Goal: Transaction & Acquisition: Purchase product/service

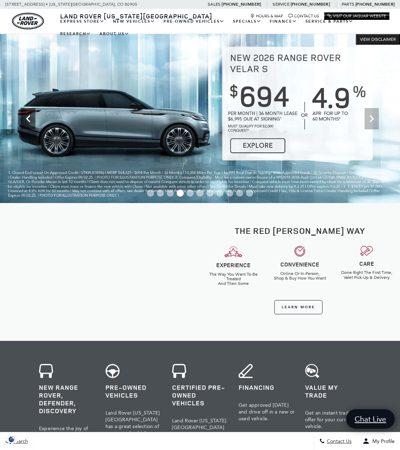
click at [28, 118] on icon "Previous" at bounding box center [28, 118] width 4 height 7
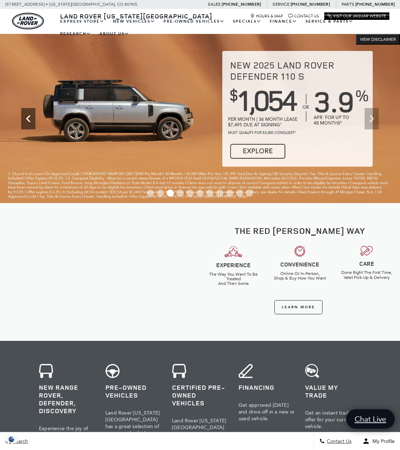
click at [28, 118] on icon "Previous" at bounding box center [28, 118] width 4 height 7
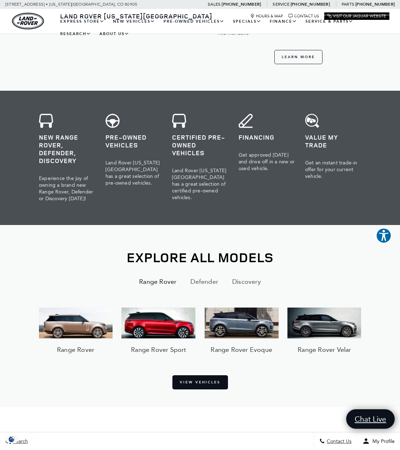
scroll to position [177, 0]
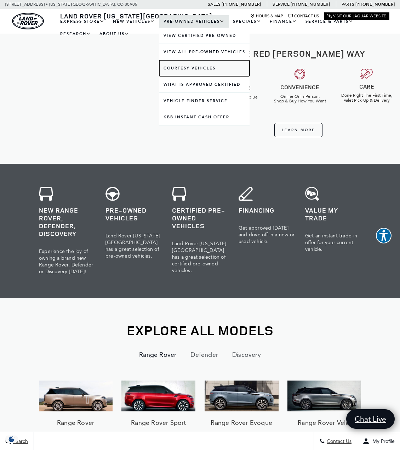
click at [193, 69] on link "Courtesy Vehicles" at bounding box center [204, 68] width 90 height 16
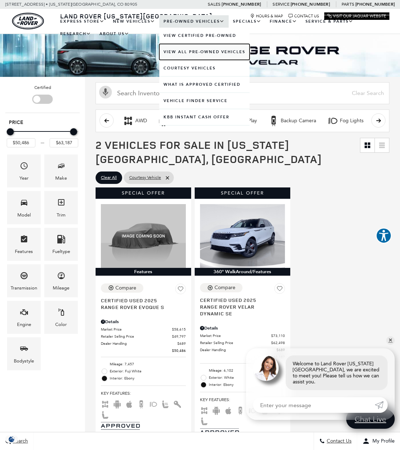
click at [206, 55] on link "View All Pre-Owned Vehicles" at bounding box center [204, 52] width 90 height 16
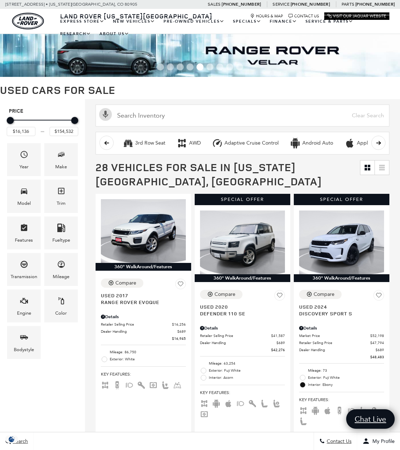
click at [42, 206] on div "Model" at bounding box center [23, 196] width 37 height 36
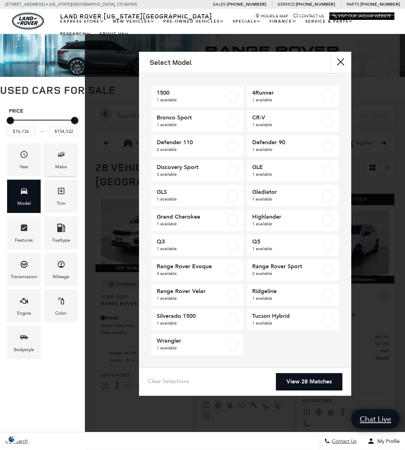
click at [58, 167] on div "Make" at bounding box center [61, 167] width 12 height 8
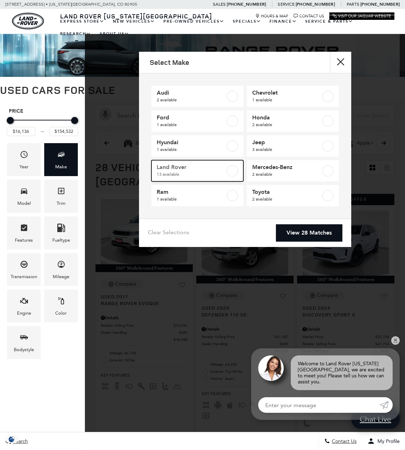
click at [213, 169] on span "Land Rover" at bounding box center [191, 167] width 69 height 7
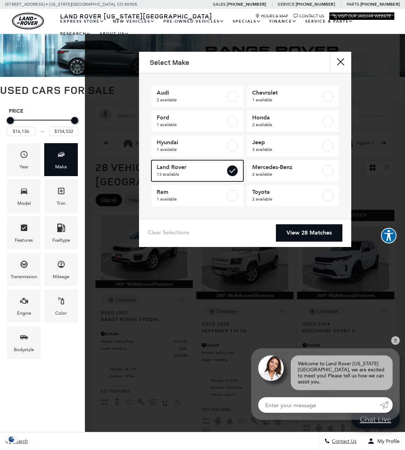
type input "$16,945"
checkbox input "true"
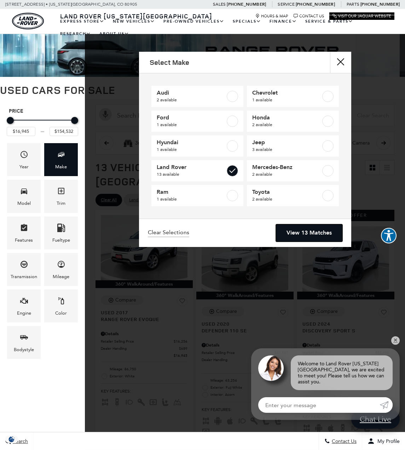
click at [304, 230] on link "View 13 Matches" at bounding box center [309, 232] width 67 height 17
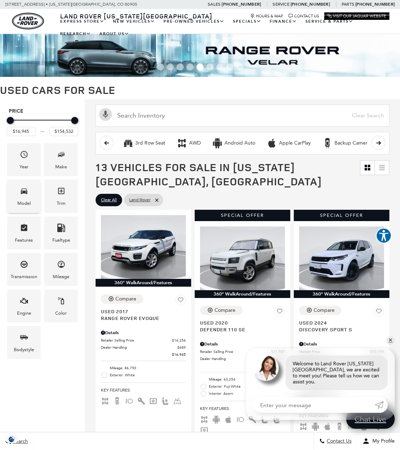
click at [36, 195] on div "Model" at bounding box center [24, 195] width 34 height 33
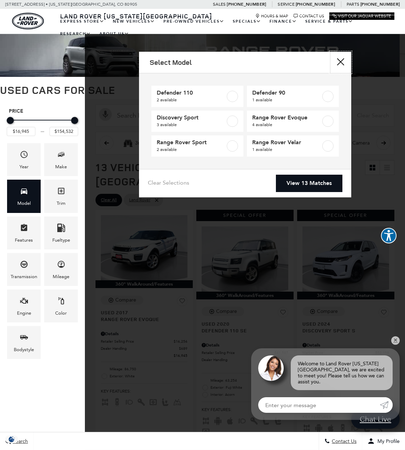
click at [336, 57] on button "Close" at bounding box center [340, 62] width 21 height 21
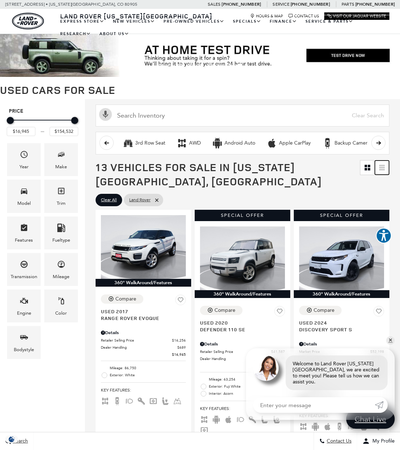
click at [387, 171] on link at bounding box center [382, 167] width 14 height 14
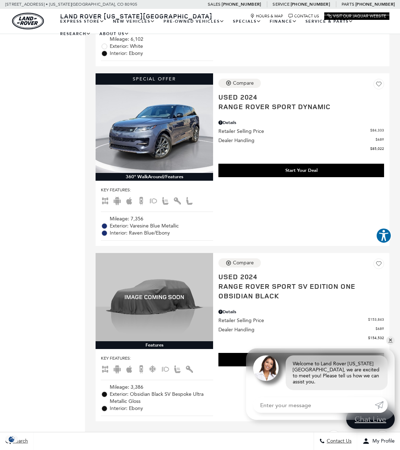
scroll to position [2018, 0]
